Goal: Leave review/rating: Share an evaluation or opinion about a product, service, or content

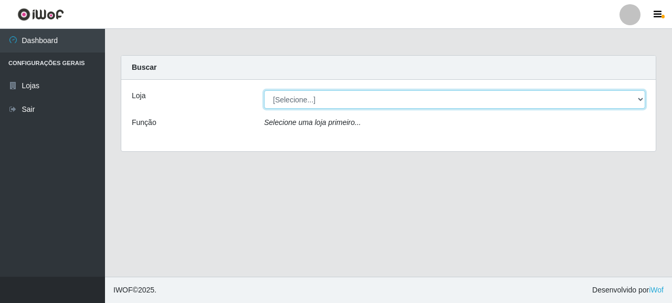
click at [305, 108] on select "[Selecione...] Supermercado Queiroz - [GEOGRAPHIC_DATA]" at bounding box center [454, 99] width 381 height 18
select select "496"
click at [264, 90] on select "[Selecione...] Supermercado Queiroz - [GEOGRAPHIC_DATA]" at bounding box center [454, 99] width 381 height 18
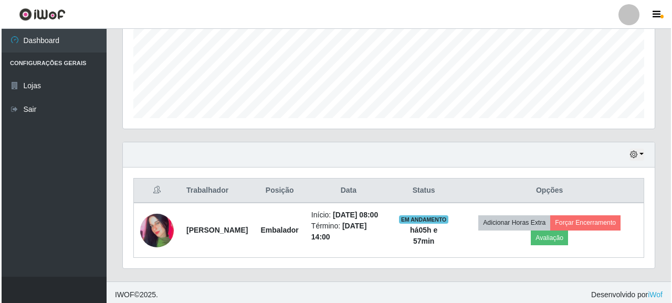
scroll to position [273, 0]
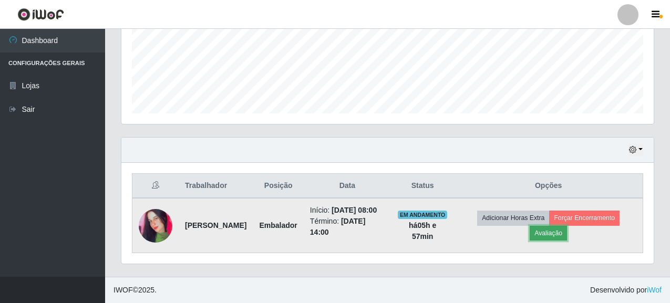
click at [562, 226] on button "Avaliação" at bounding box center [548, 233] width 37 height 15
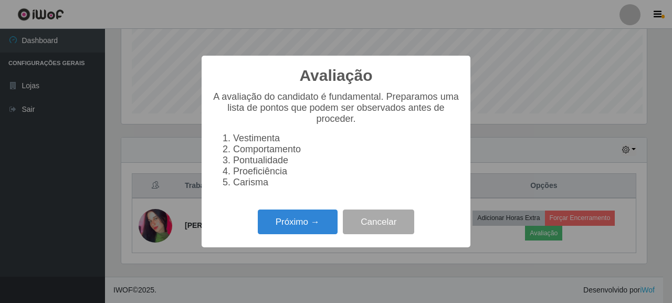
scroll to position [218, 526]
click at [312, 215] on div "Próximo → Cancelar" at bounding box center [336, 222] width 248 height 30
click at [317, 225] on button "Próximo →" at bounding box center [298, 222] width 80 height 25
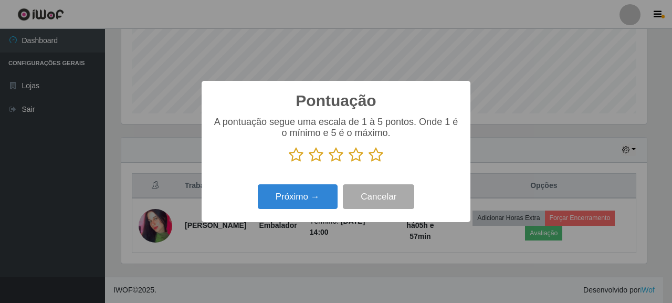
scroll to position [525113, 524805]
click at [372, 150] on icon at bounding box center [376, 155] width 15 height 16
click at [369, 163] on input "radio" at bounding box center [369, 163] width 0 height 0
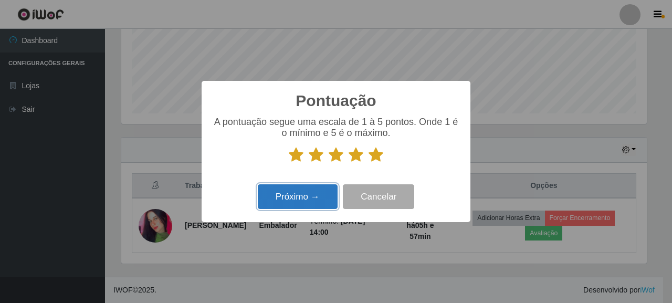
click at [303, 194] on button "Próximo →" at bounding box center [298, 196] width 80 height 25
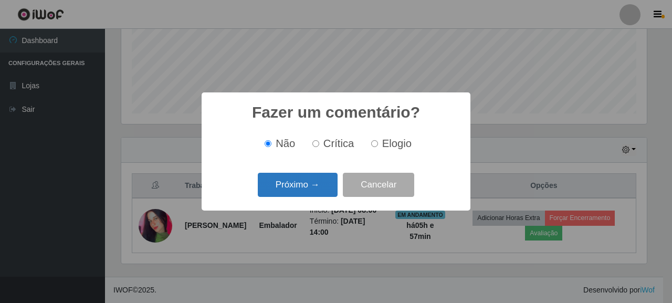
click at [310, 183] on button "Próximo →" at bounding box center [298, 185] width 80 height 25
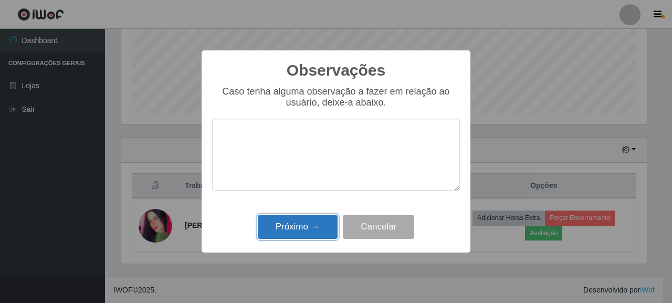
click at [318, 224] on button "Próximo →" at bounding box center [298, 227] width 80 height 25
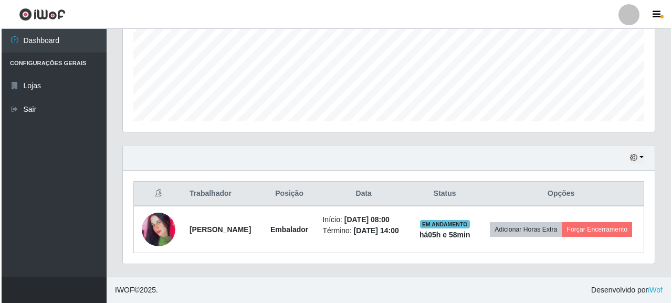
scroll to position [254, 0]
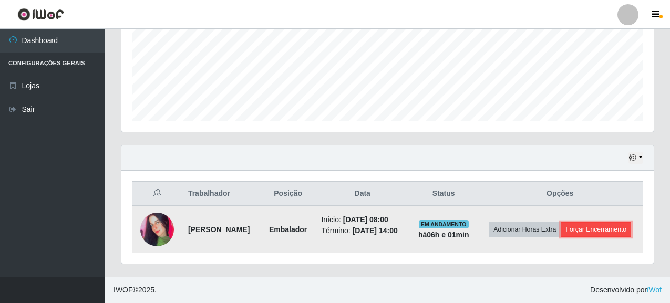
click at [616, 236] on button "Forçar Encerramento" at bounding box center [596, 229] width 70 height 15
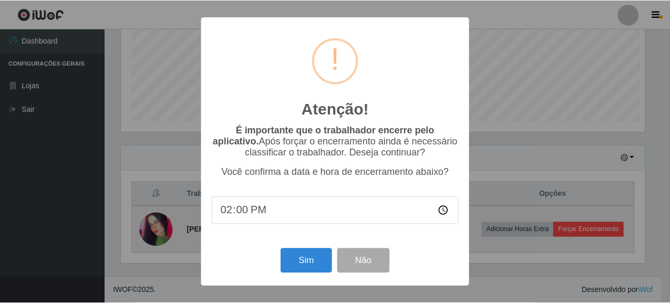
scroll to position [218, 526]
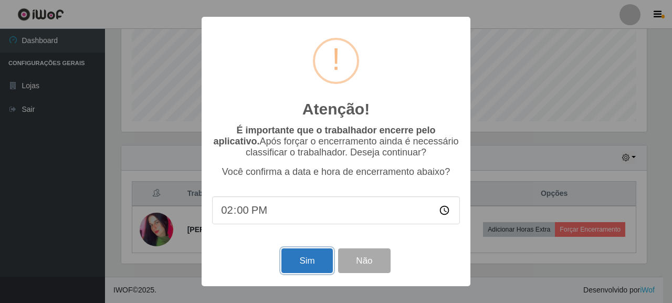
click at [308, 267] on button "Sim" at bounding box center [307, 260] width 51 height 25
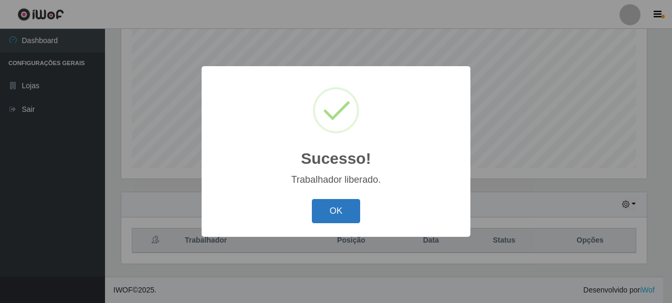
click at [340, 213] on button "OK" at bounding box center [336, 211] width 49 height 25
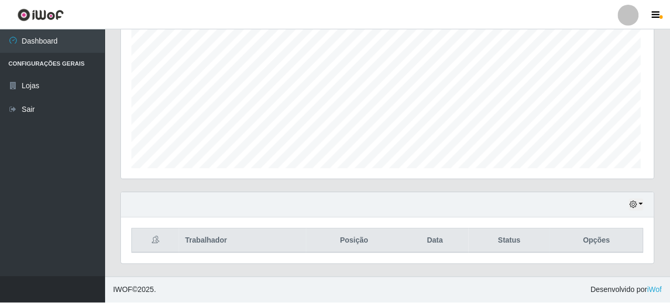
scroll to position [218, 532]
